Goal: Task Accomplishment & Management: Use online tool/utility

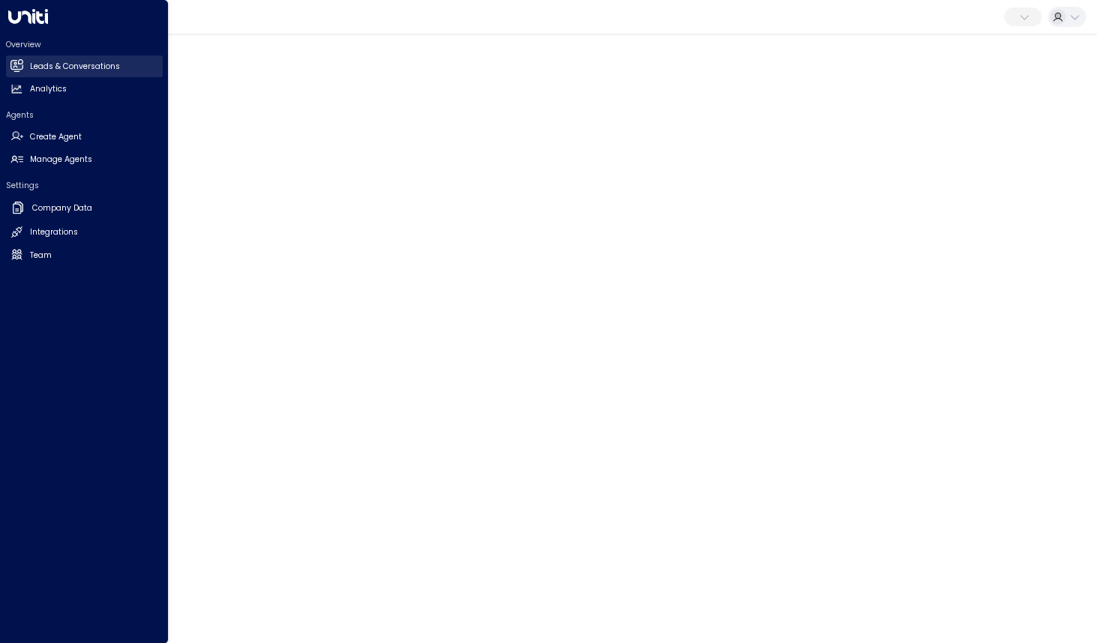
click at [22, 67] on icon at bounding box center [16, 65] width 13 height 10
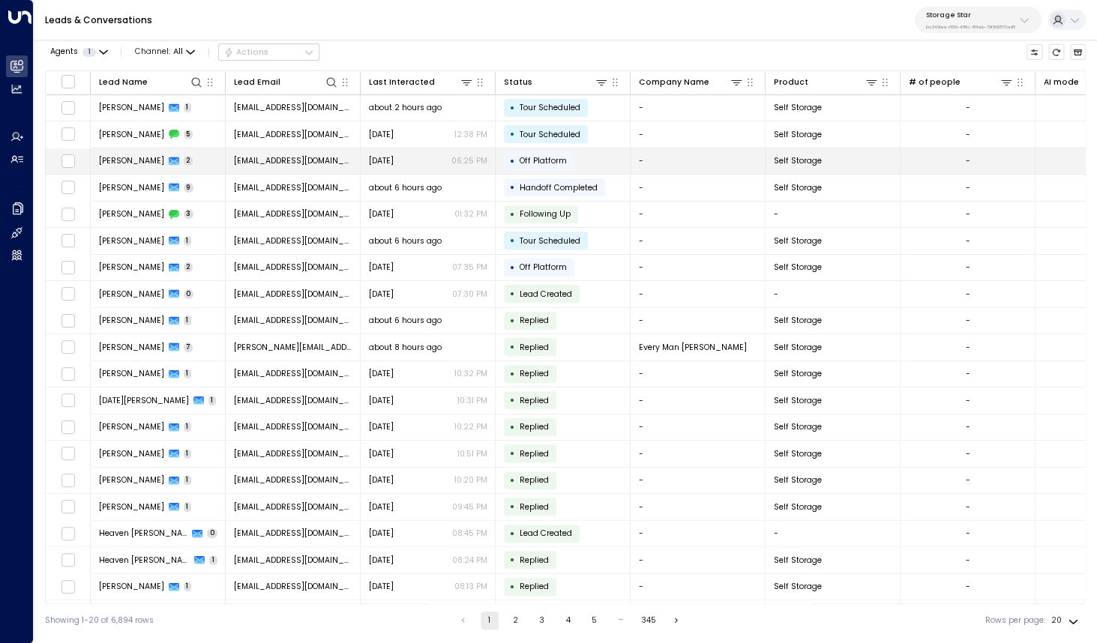
scroll to position [24, 0]
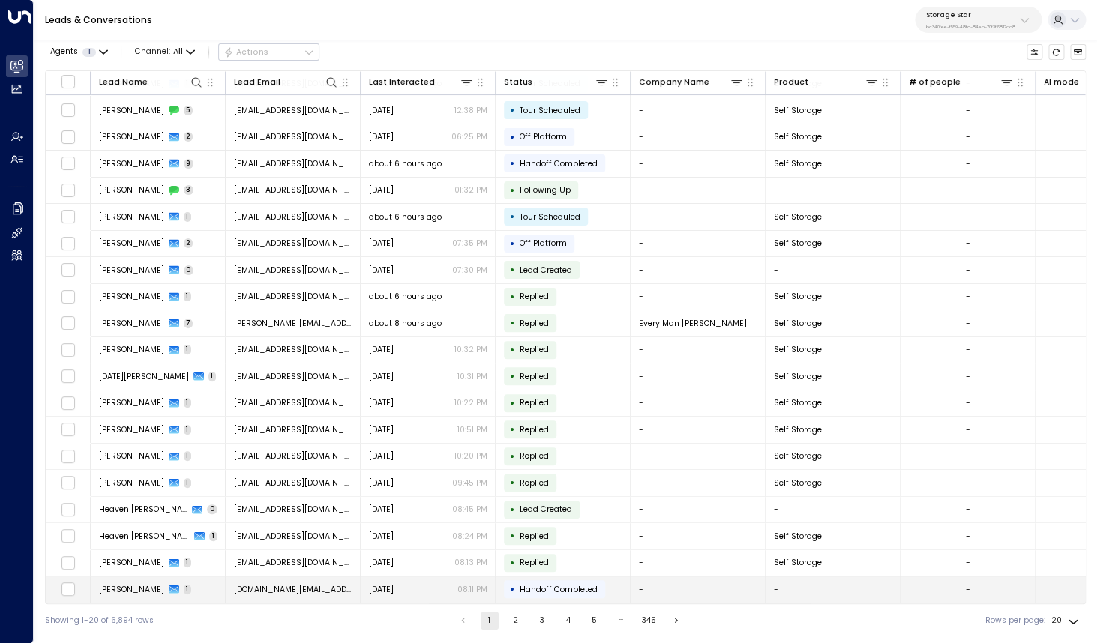
click at [146, 590] on div "[PERSON_NAME] 1" at bounding box center [145, 589] width 93 height 11
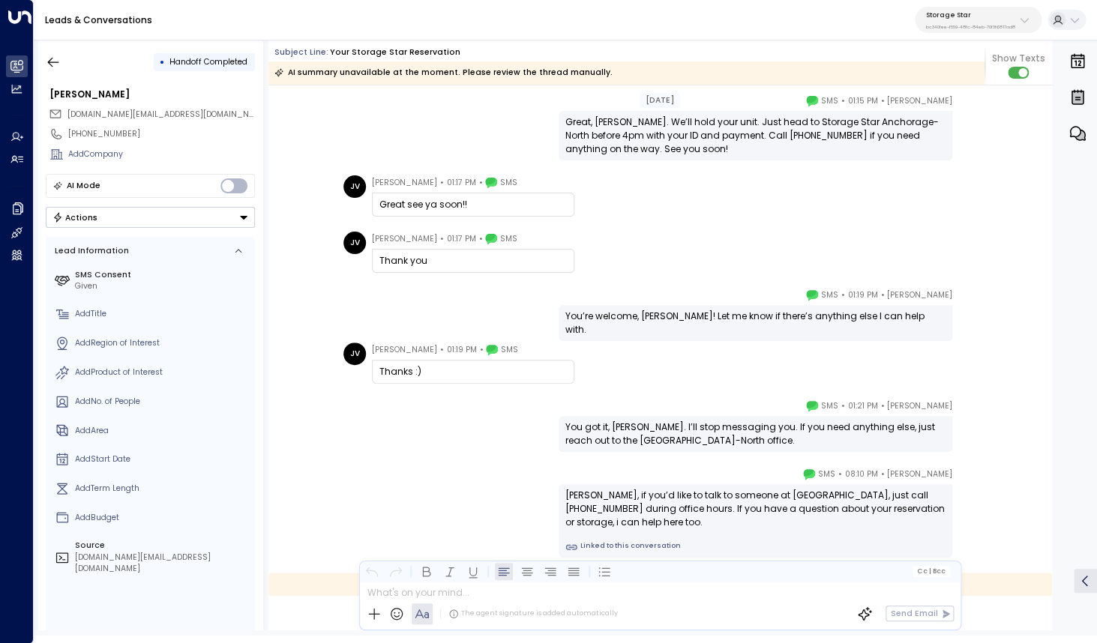
scroll to position [699, 0]
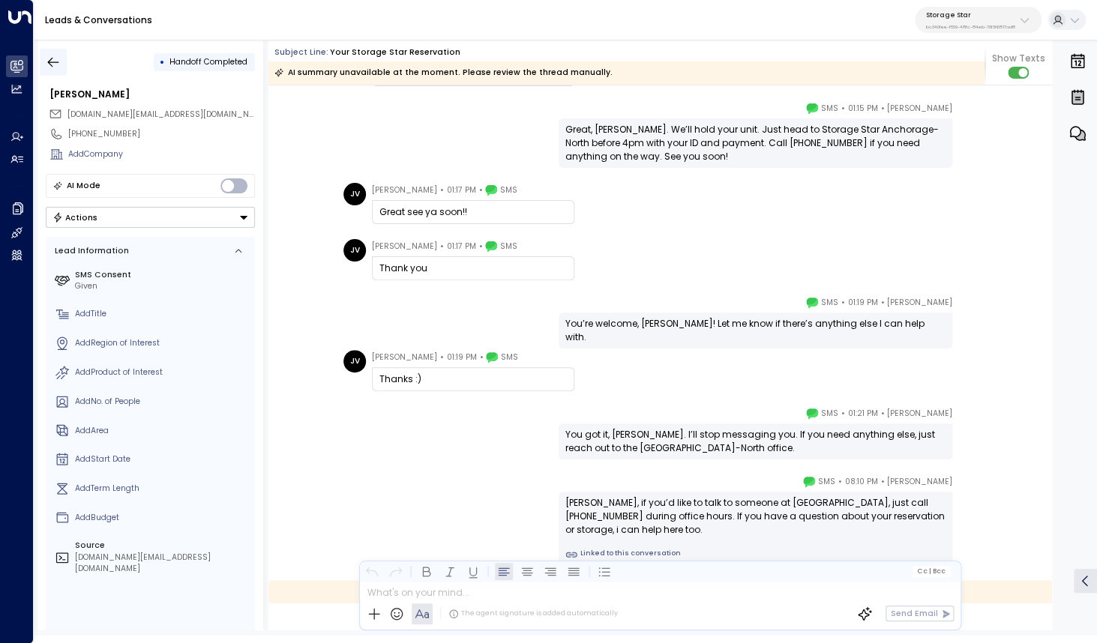
click at [53, 72] on button "button" at bounding box center [53, 62] width 27 height 27
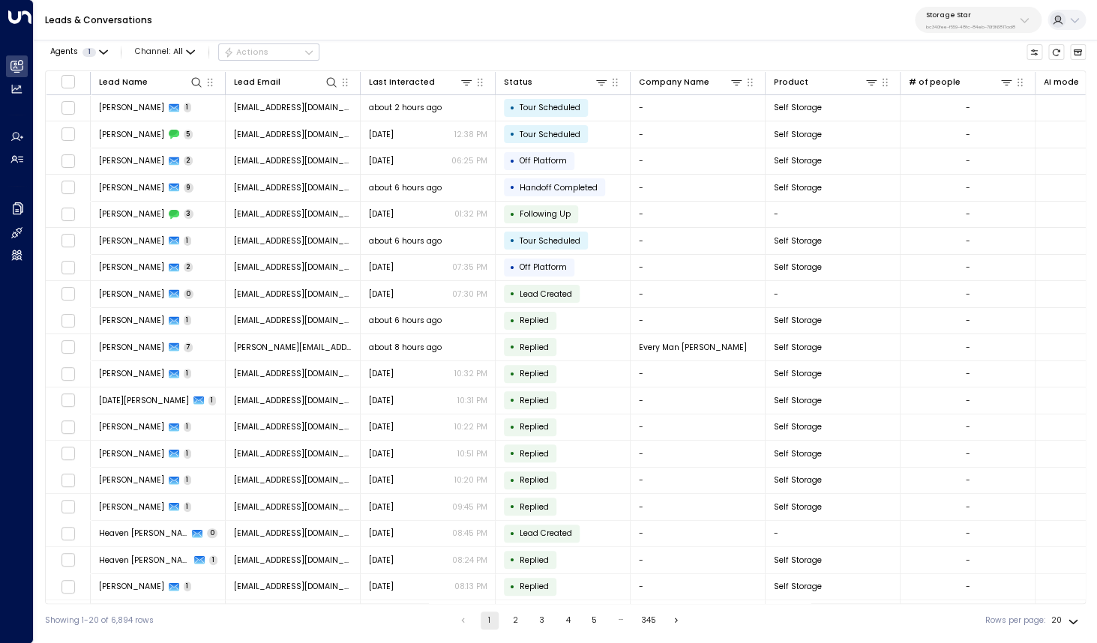
click at [199, 55] on div "Agents 1 Channel: All Actions" at bounding box center [182, 52] width 274 height 25
click at [186, 53] on icon "button" at bounding box center [190, 52] width 9 height 9
click at [186, 163] on li "Voice" at bounding box center [171, 172] width 72 height 21
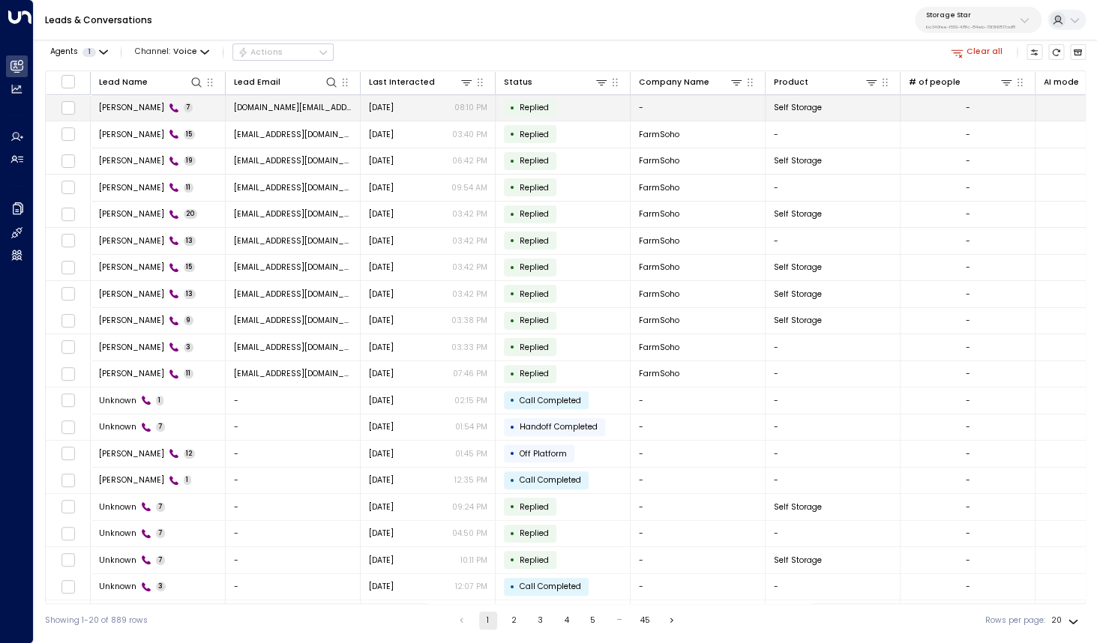
click at [118, 109] on span "[PERSON_NAME]" at bounding box center [131, 107] width 65 height 11
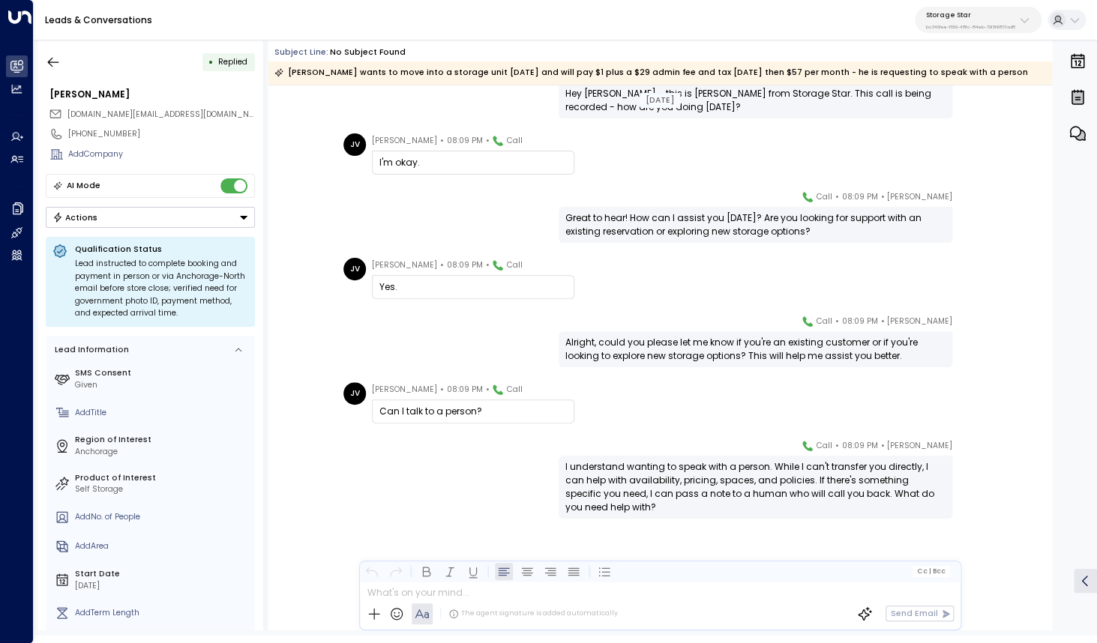
scroll to position [76, 0]
click at [64, 59] on button "button" at bounding box center [53, 62] width 27 height 27
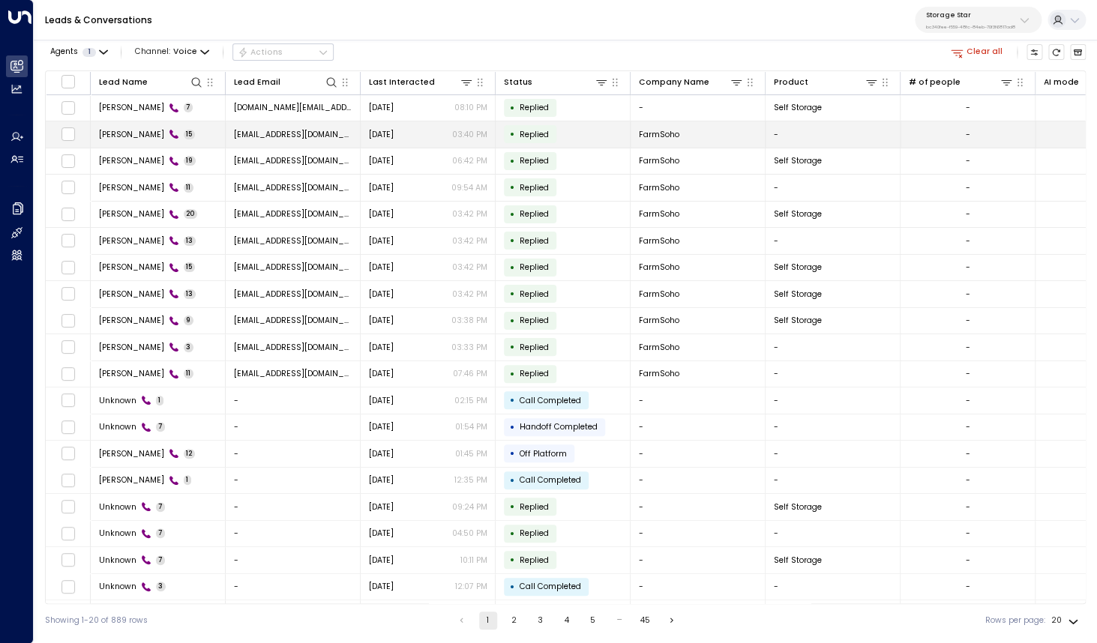
click at [145, 137] on span "[PERSON_NAME]" at bounding box center [131, 134] width 65 height 11
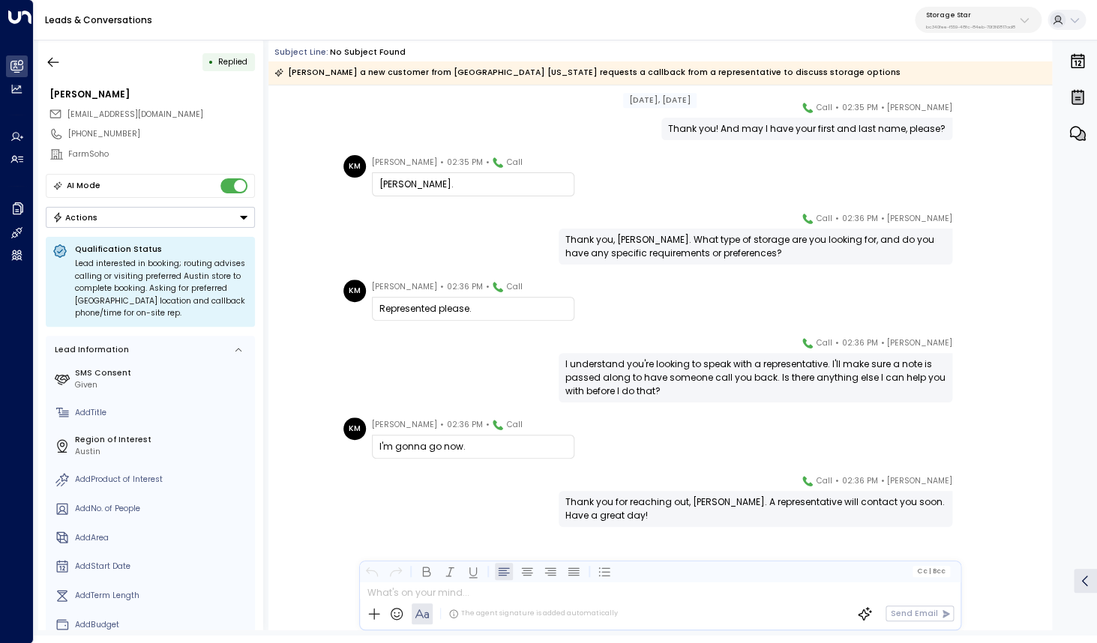
scroll to position [533, 0]
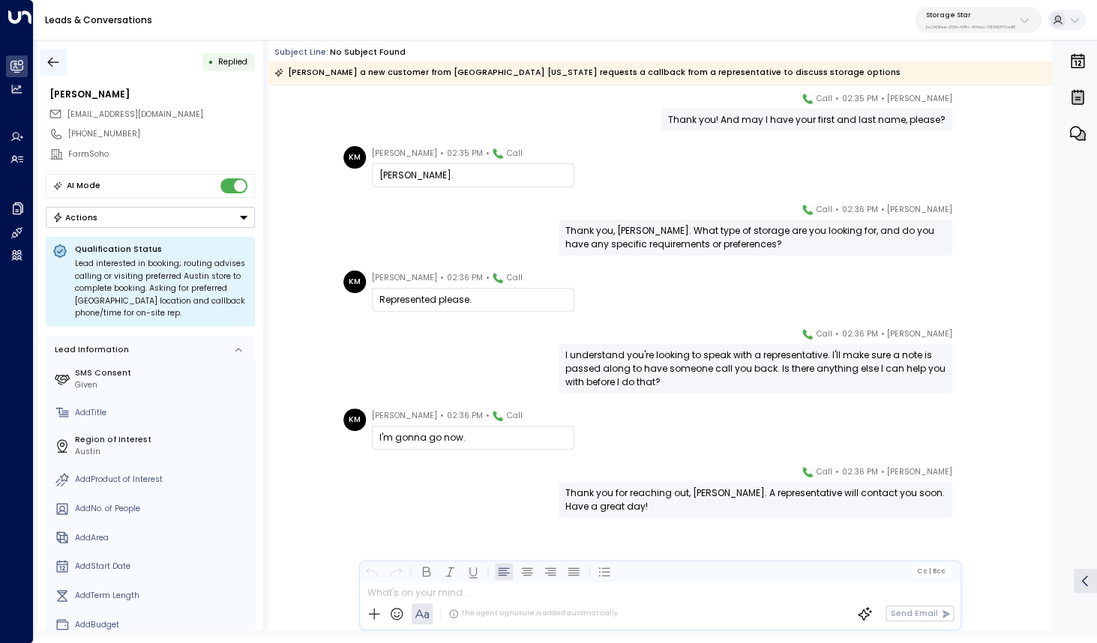
click at [57, 63] on icon "button" at bounding box center [53, 62] width 15 height 15
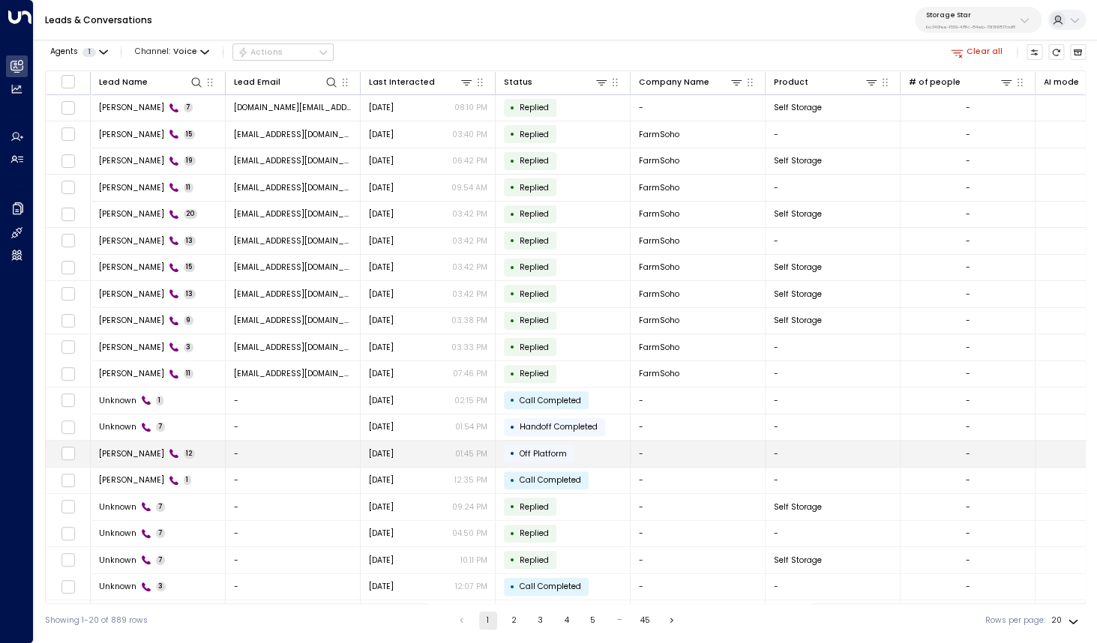
click at [140, 463] on td "[PERSON_NAME] 12" at bounding box center [158, 454] width 135 height 26
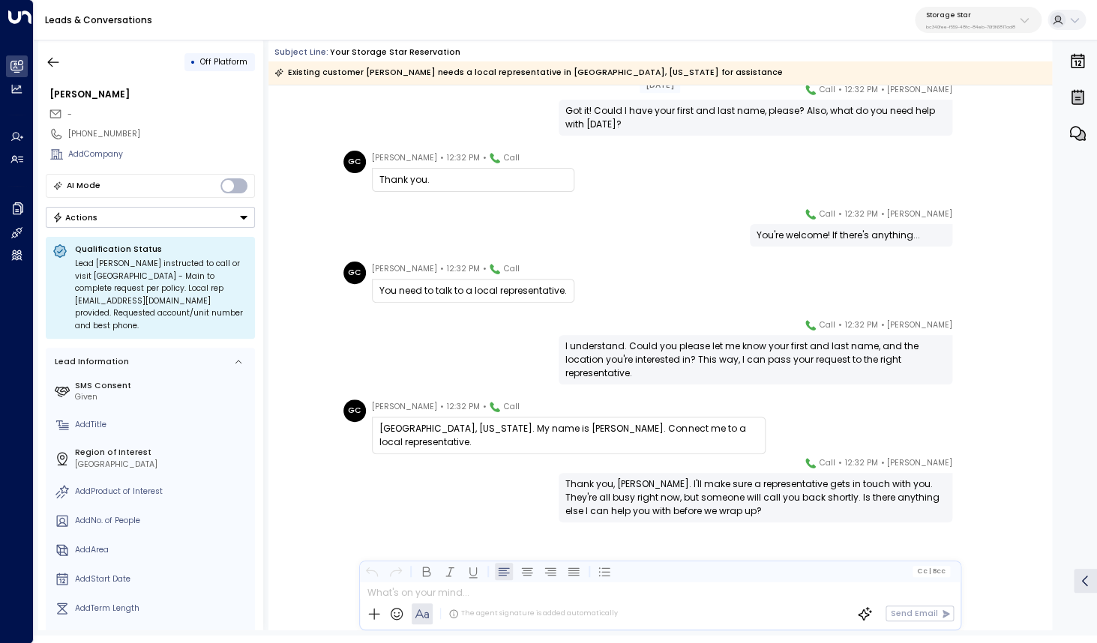
scroll to position [311, 0]
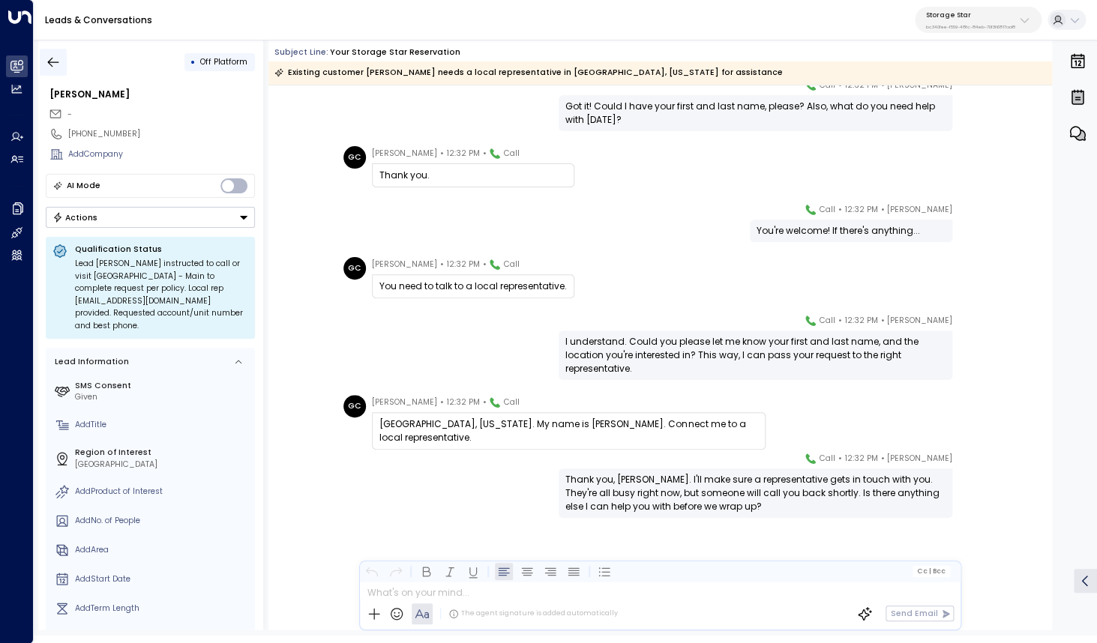
click at [57, 59] on icon "button" at bounding box center [53, 62] width 15 height 15
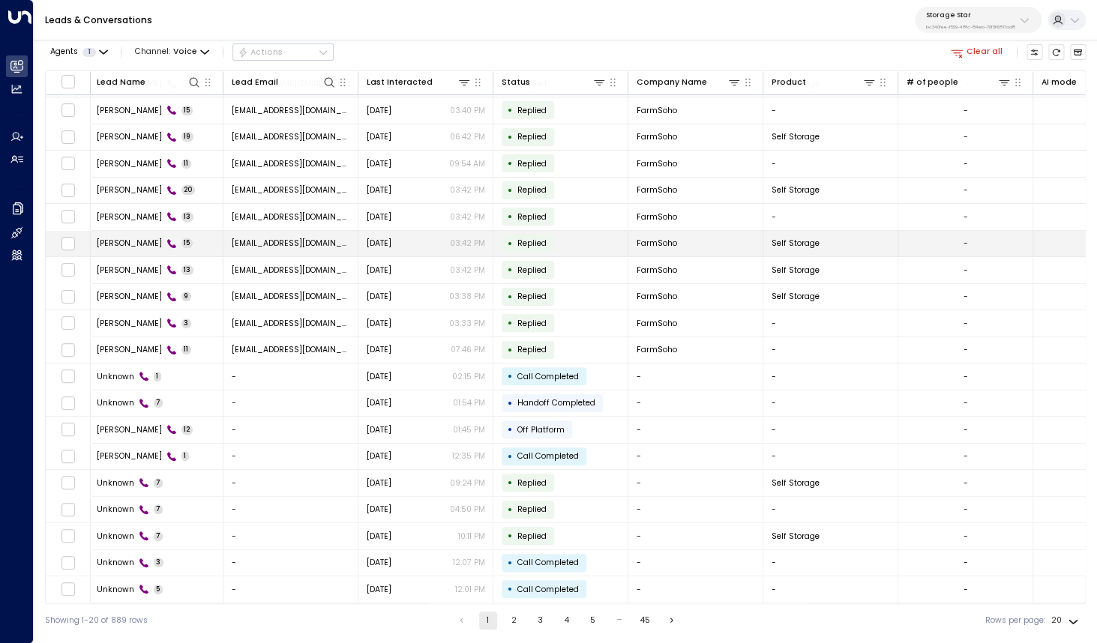
scroll to position [24, 0]
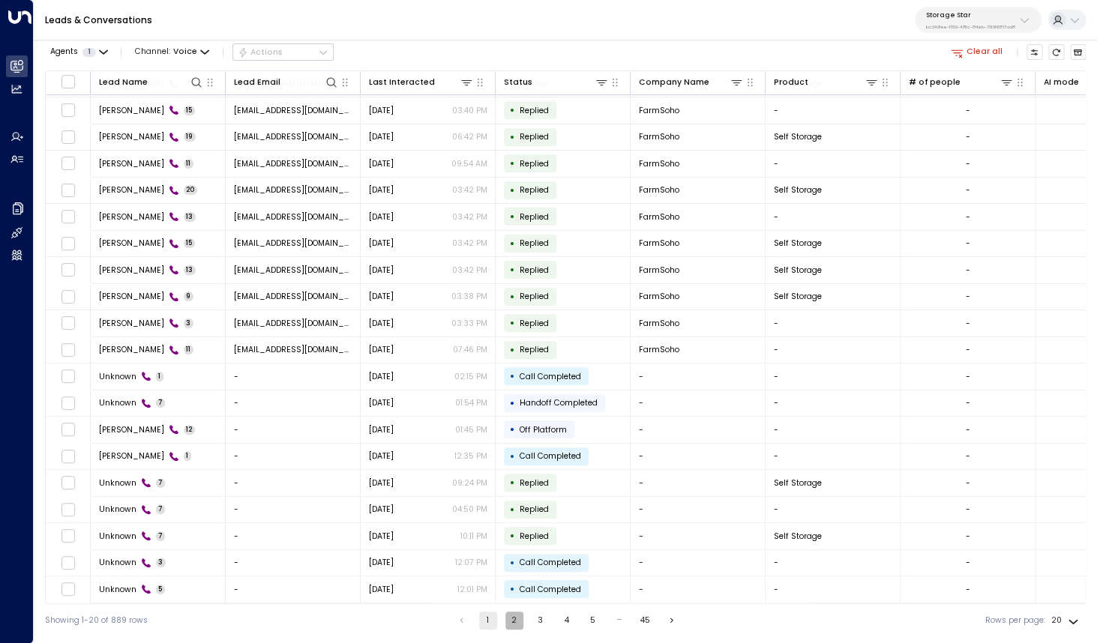
click at [514, 622] on button "2" at bounding box center [514, 621] width 18 height 18
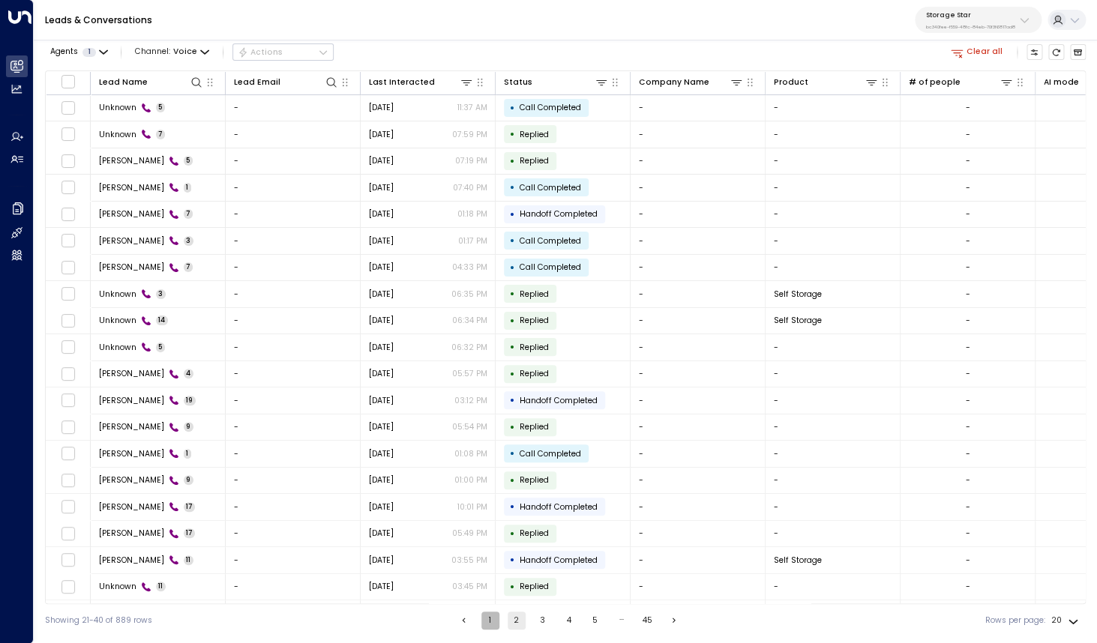
click at [490, 619] on button "1" at bounding box center [490, 621] width 18 height 18
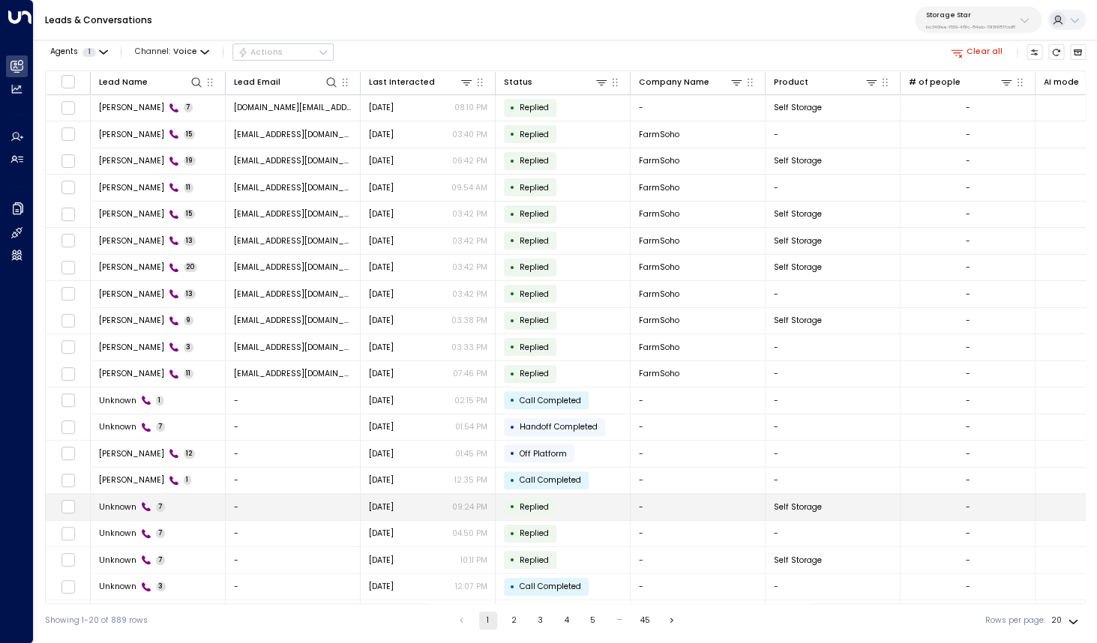
click at [301, 499] on td "-" at bounding box center [293, 507] width 135 height 26
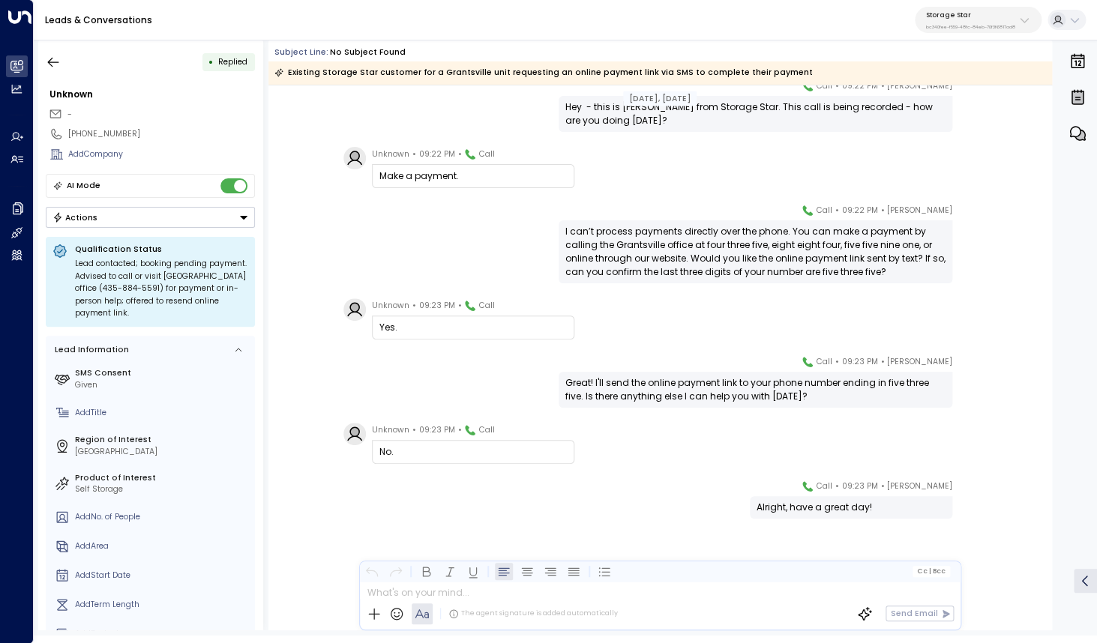
scroll to position [62, 0]
drag, startPoint x: 455, startPoint y: 433, endPoint x: 446, endPoint y: 462, distance: 29.9
click at [448, 451] on div "Unknown • 09:23 PM • Call No." at bounding box center [473, 442] width 202 height 41
click at [52, 66] on icon "button" at bounding box center [53, 62] width 11 height 10
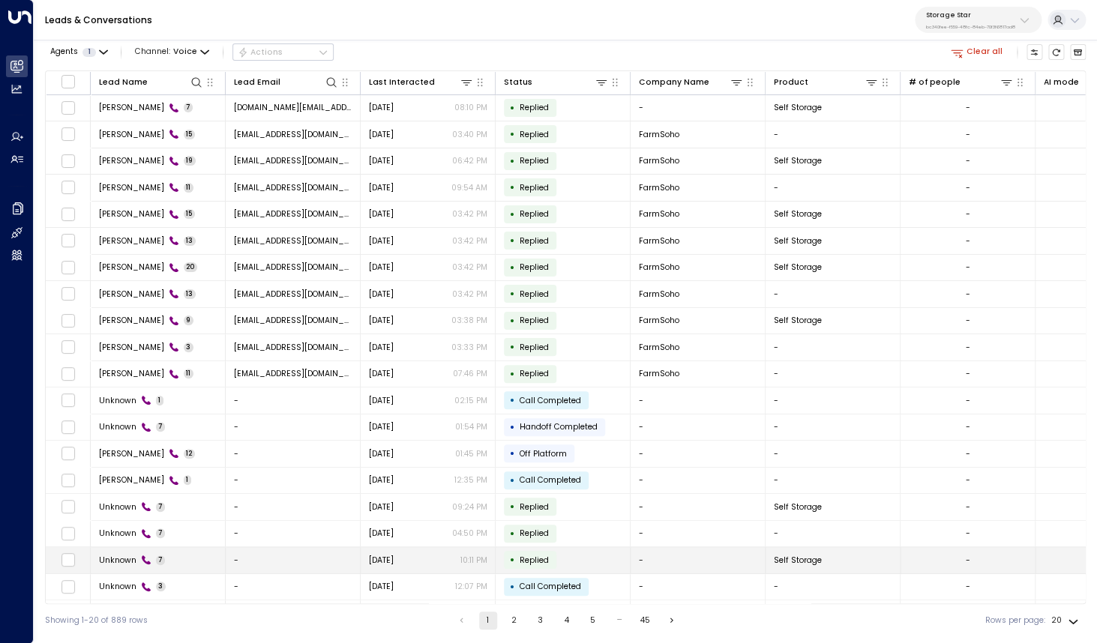
click at [133, 560] on span "Unknown" at bounding box center [117, 560] width 37 height 11
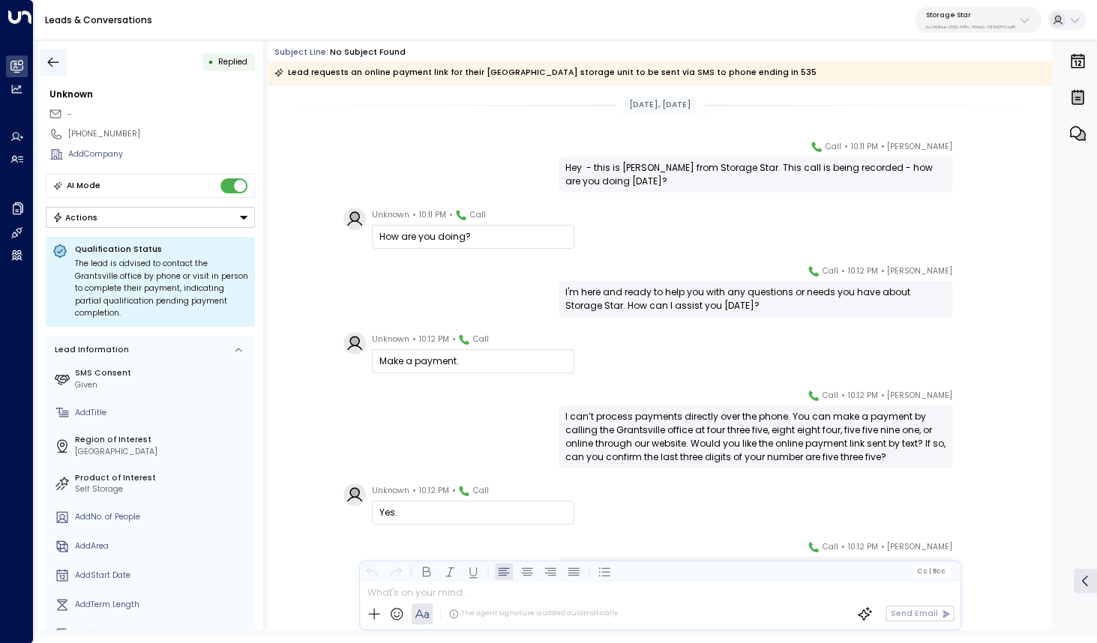
click at [52, 58] on icon "button" at bounding box center [53, 62] width 15 height 15
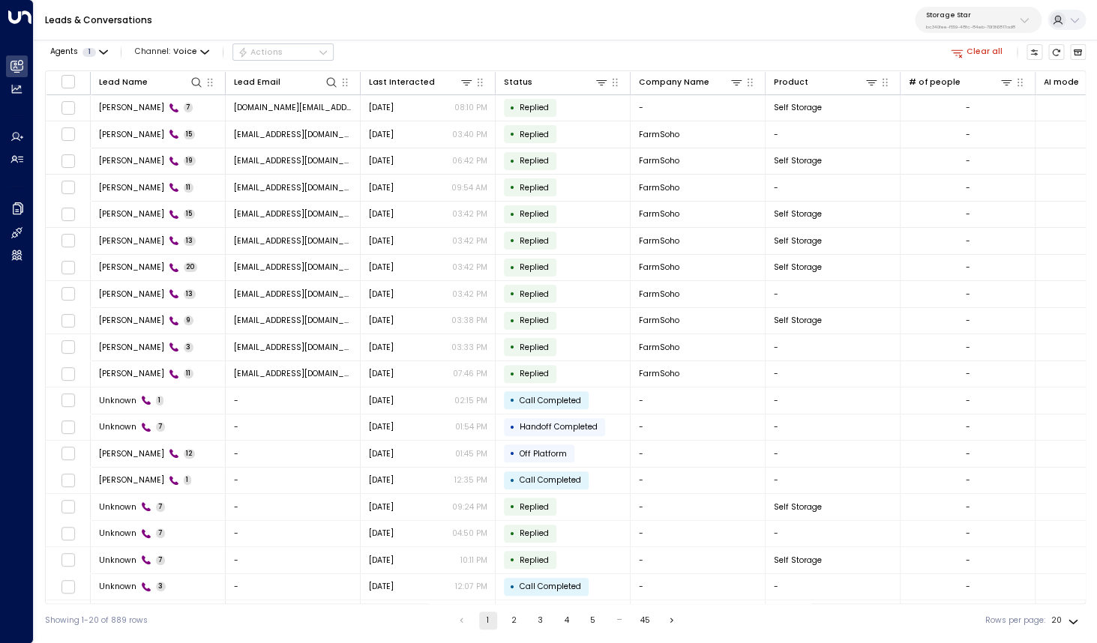
click at [518, 616] on button "2" at bounding box center [514, 621] width 18 height 18
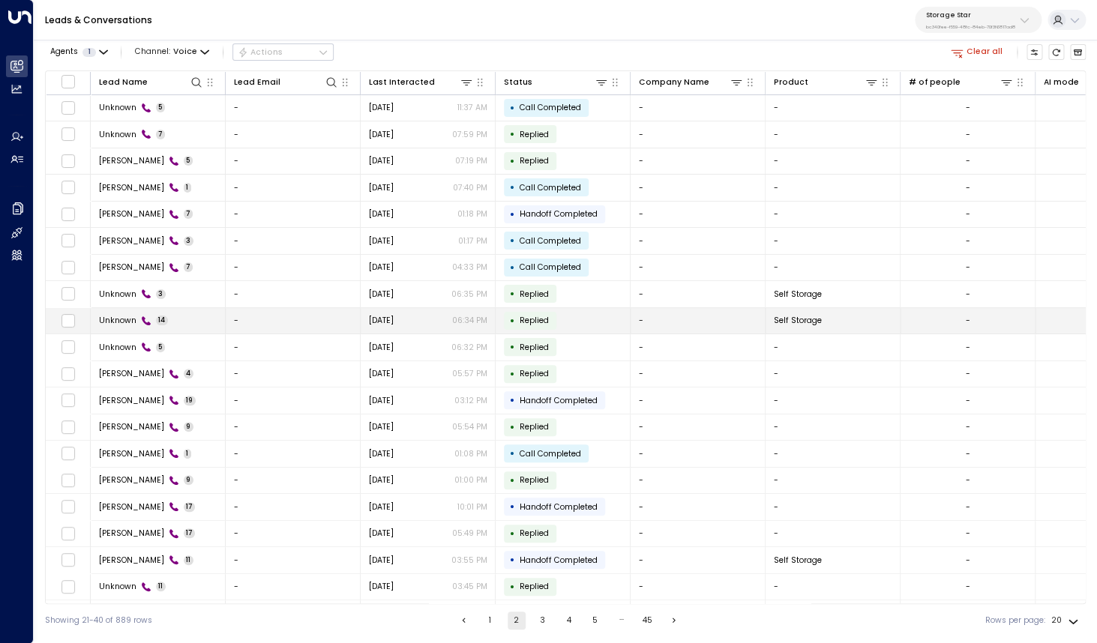
click at [136, 319] on div "Unknown 14" at bounding box center [134, 320] width 70 height 11
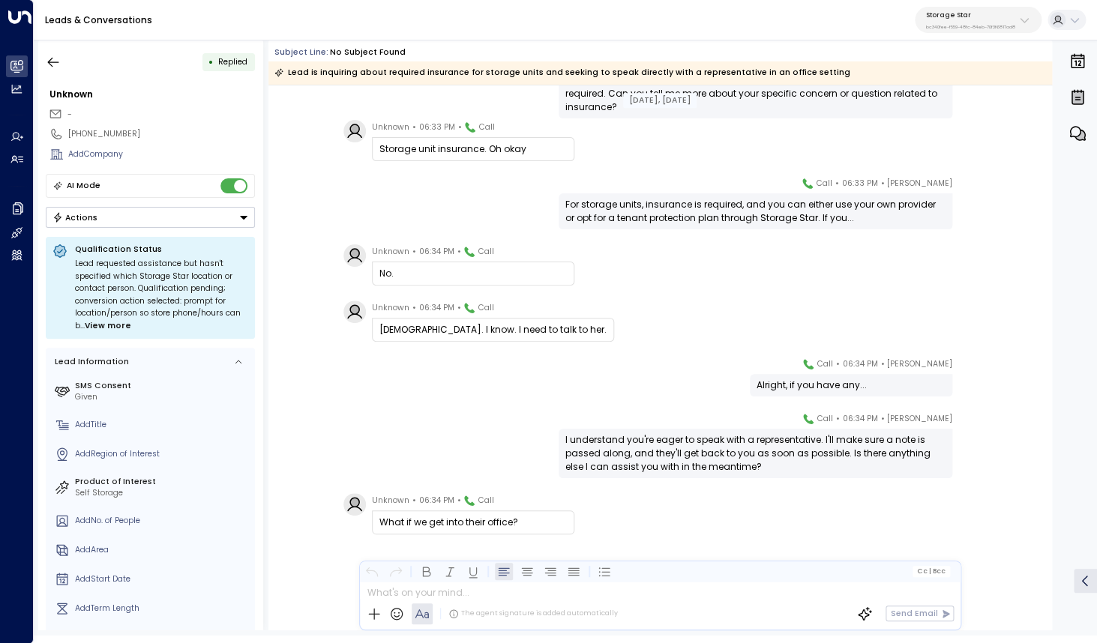
scroll to position [447, 0]
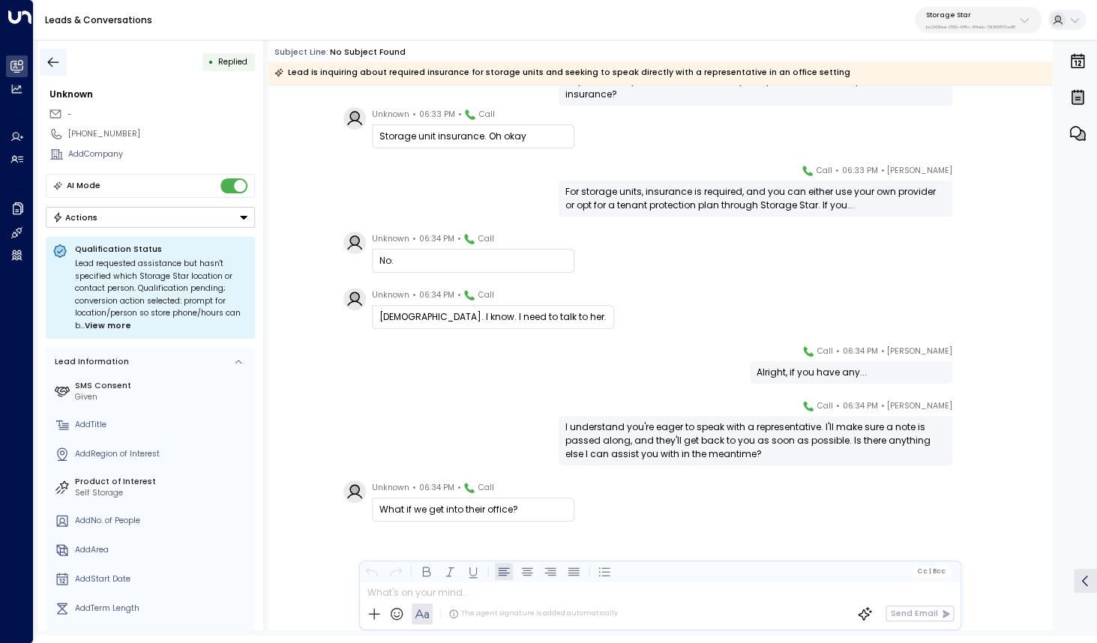
click at [49, 61] on icon "button" at bounding box center [53, 62] width 11 height 10
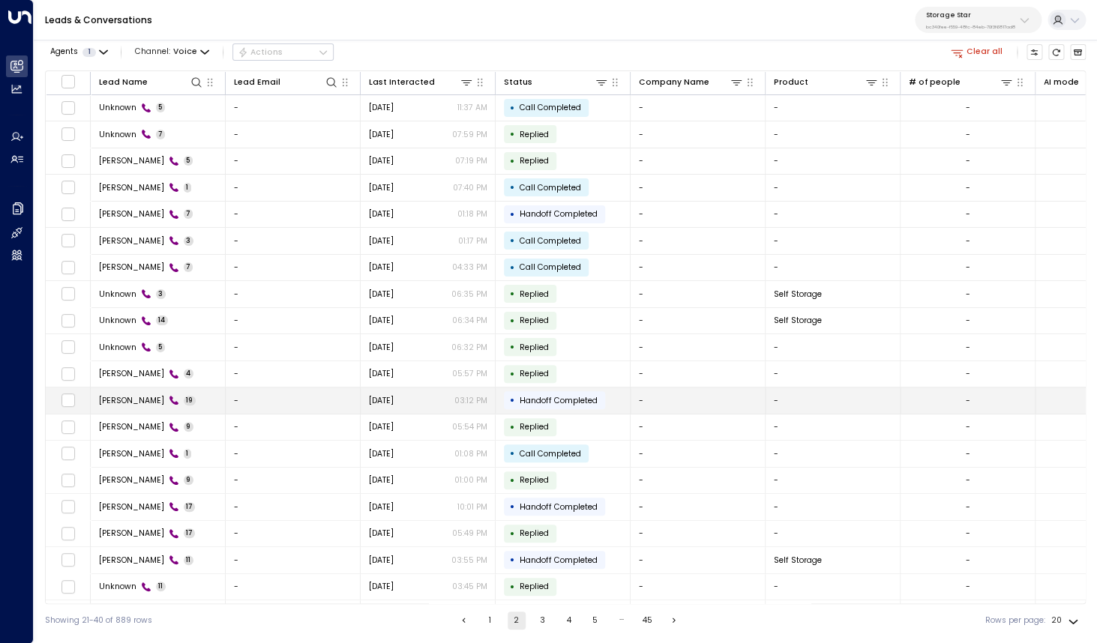
click at [141, 404] on span "[PERSON_NAME]" at bounding box center [131, 400] width 65 height 11
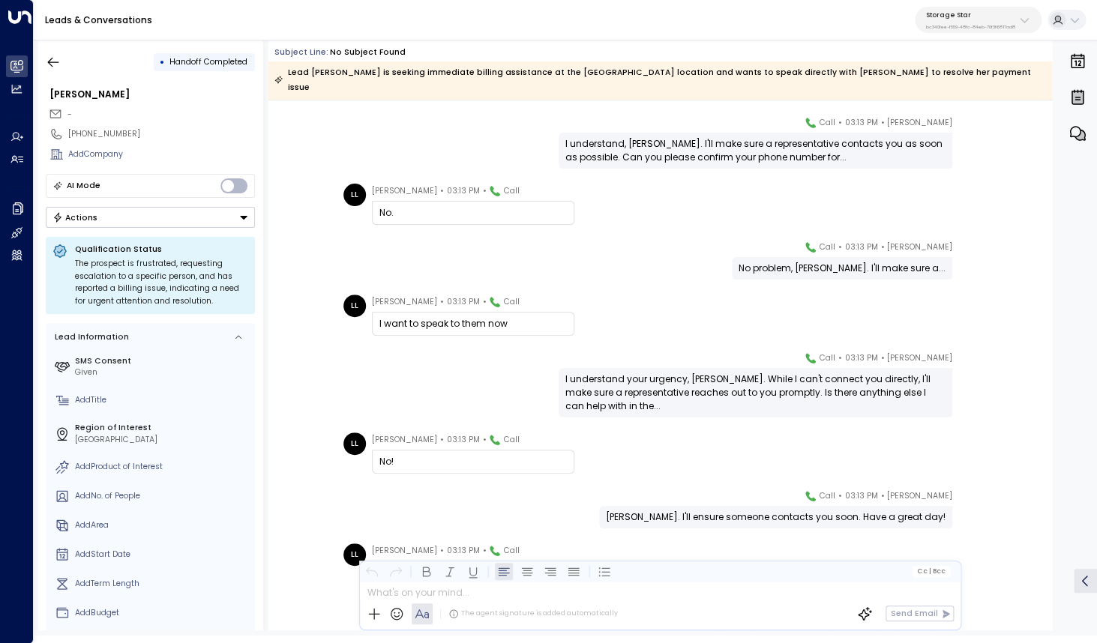
scroll to position [630, 0]
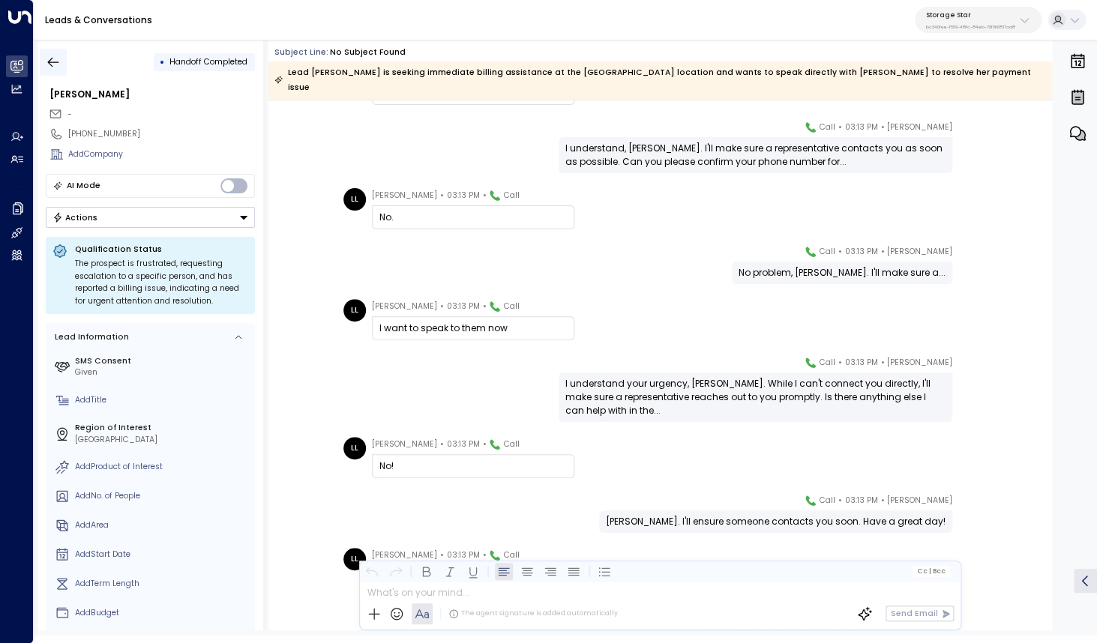
click at [62, 65] on button "button" at bounding box center [53, 62] width 27 height 27
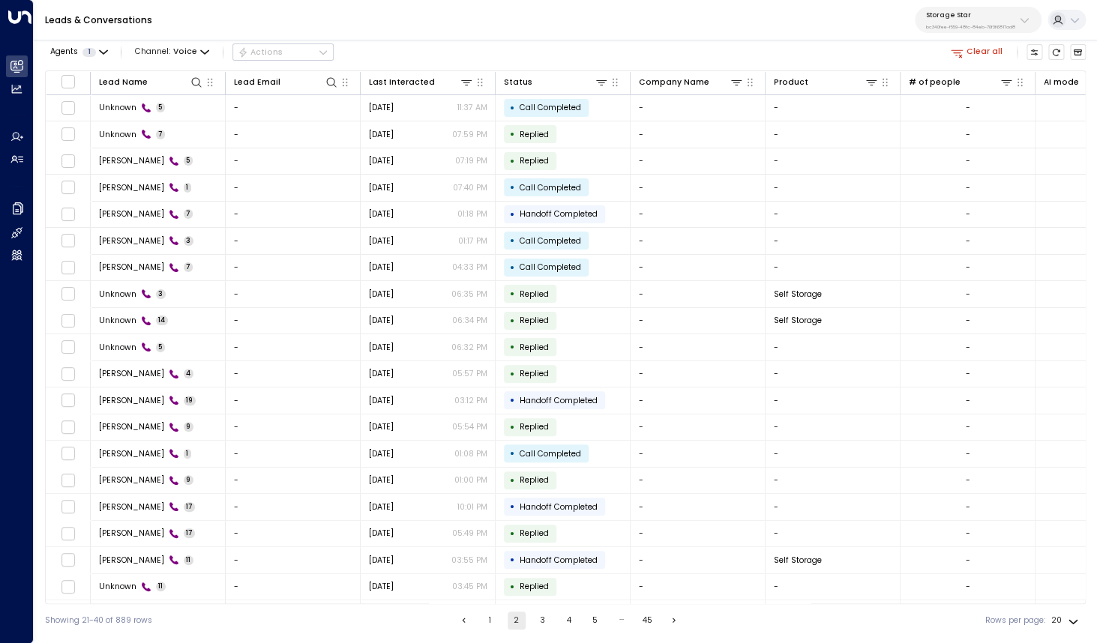
click at [542, 626] on button "3" at bounding box center [543, 621] width 18 height 18
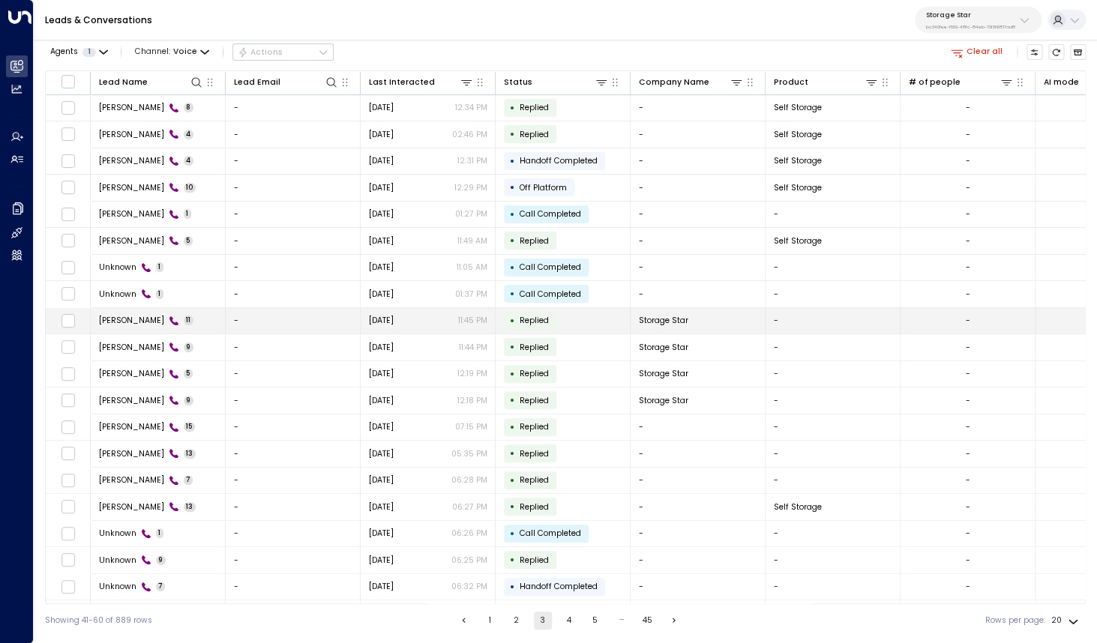
click at [134, 323] on span "[PERSON_NAME]" at bounding box center [131, 320] width 65 height 11
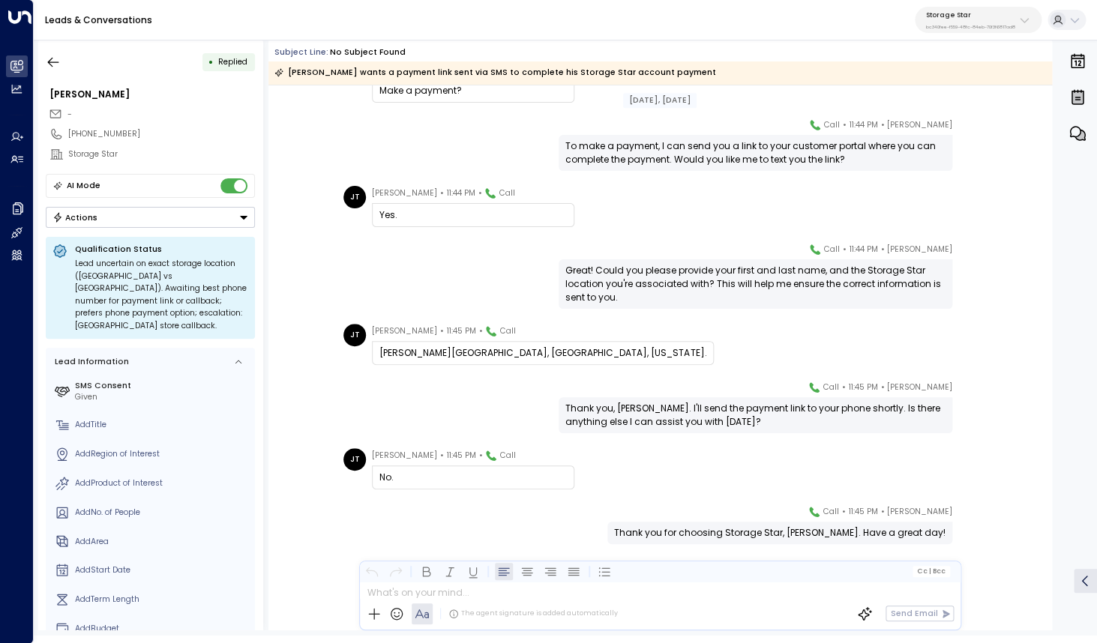
scroll to position [298, 0]
